Goal: Complete application form

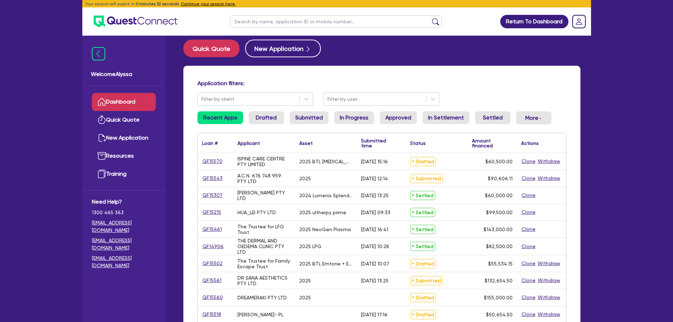
click at [203, 4] on button "Continue your session here." at bounding box center [208, 4] width 55 height 6
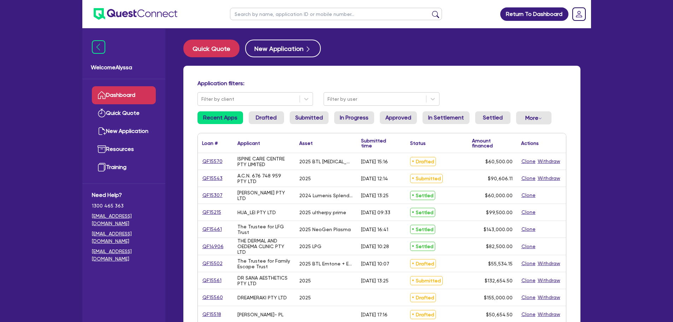
click at [272, 18] on input "text" at bounding box center [336, 14] width 212 height 12
type input "ispine"
click at [430, 11] on button "submit" at bounding box center [435, 16] width 11 height 10
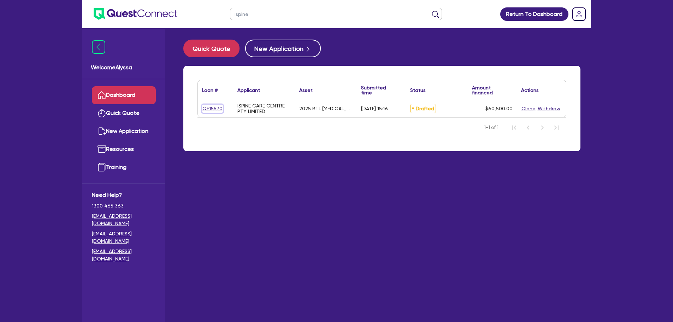
click at [207, 107] on link "QF15570" at bounding box center [212, 109] width 21 height 8
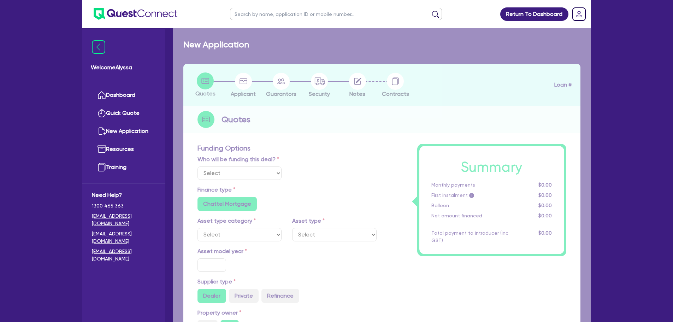
select select "Other"
select select "SECONDARY_ASSETS"
type input "2025"
type input "60,500"
type input "5"
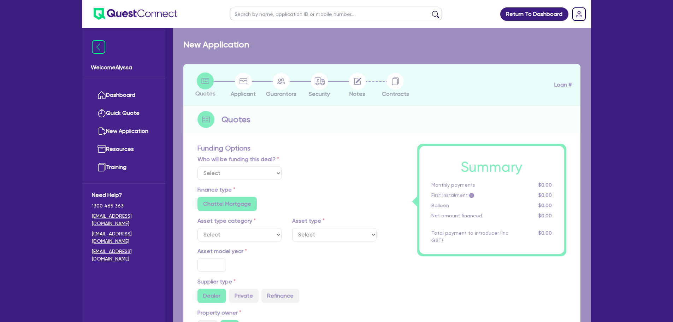
type input "3,025"
type input "9.5"
radio input "false"
select select "MEDICAL_DENTAL_LABORATORY_EQUIPMENT"
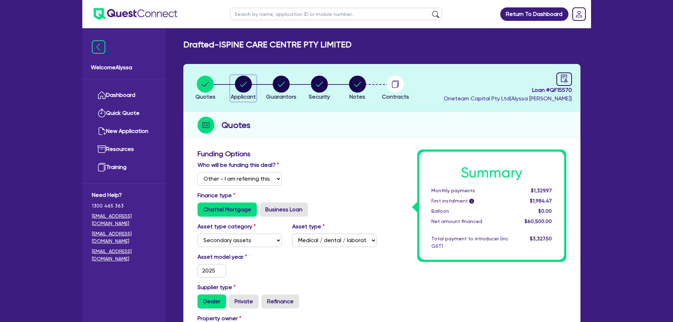
click at [247, 88] on circle "button" at bounding box center [243, 84] width 17 height 17
select select "COMPANY"
select select "HEALTH_BEAUTY"
select select "GENERAL_PRACTICE_MEDICAL_SERVICES"
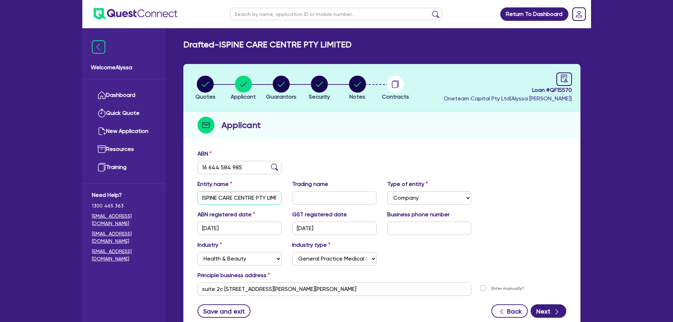
scroll to position [0, 11]
drag, startPoint x: 201, startPoint y: 196, endPoint x: 285, endPoint y: 203, distance: 83.9
click at [285, 203] on div "Entity name ISPINE CARE CENTRE PTY LIMITED" at bounding box center [239, 192] width 95 height 25
drag, startPoint x: 304, startPoint y: 286, endPoint x: 188, endPoint y: 281, distance: 116.3
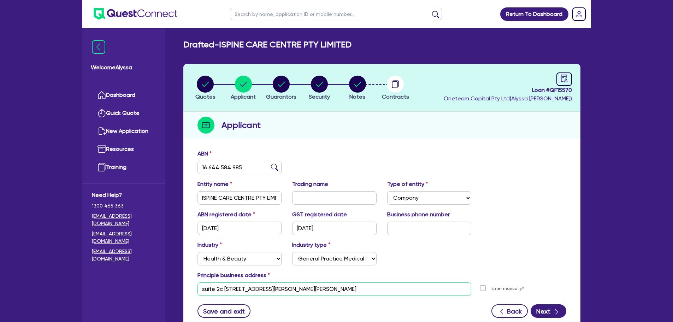
click at [188, 281] on div "ABN 16 644 584 985 Entity name ISPINE CARE CENTRE PTY LIMITED Trading name Type…" at bounding box center [381, 239] width 397 height 186
